Goal: Task Accomplishment & Management: Use online tool/utility

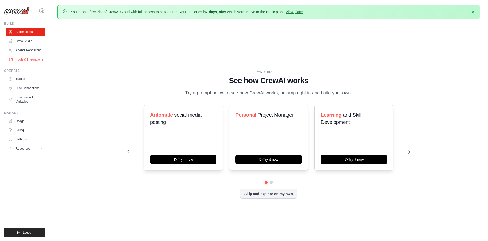
click at [32, 59] on link "Tools & Integrations" at bounding box center [26, 59] width 39 height 8
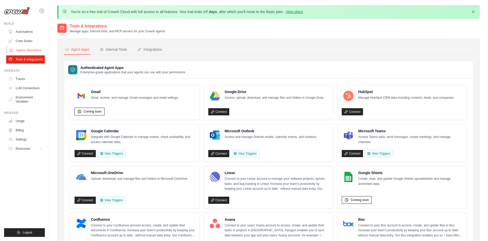
click at [32, 51] on link "Agents Repository" at bounding box center [26, 50] width 39 height 8
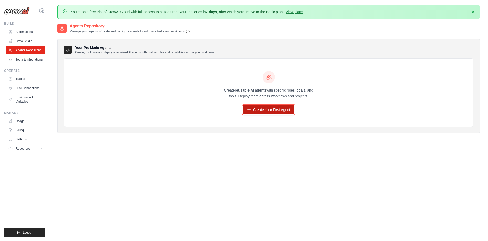
click at [261, 110] on link "Create Your First Agent" at bounding box center [269, 109] width 52 height 9
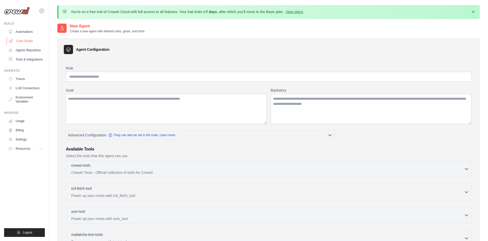
click at [37, 40] on link "Crew Studio" at bounding box center [26, 41] width 39 height 8
